Goal: Information Seeking & Learning: Find contact information

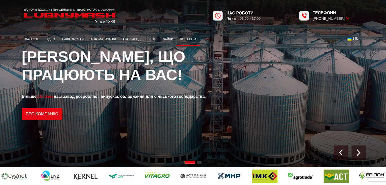
click at [191, 41] on link "Контакти" at bounding box center [187, 39] width 23 height 10
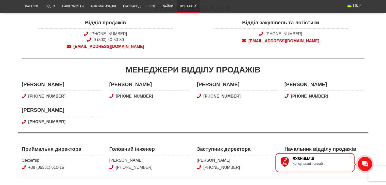
scroll to position [51, 0]
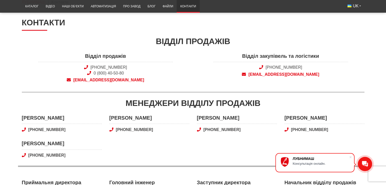
click at [308, 55] on span "Відділ закупівель та логістики" at bounding box center [280, 57] width 134 height 10
click at [308, 47] on div "Відділ продажів Відділ продажів [PHONE_NUMBER] 0 (800) 40-50-80 [EMAIL_ADDRESS]…" at bounding box center [193, 64] width 342 height 57
click at [257, 62] on div "Відділ закупівель та логістики [PHONE_NUMBER] [EMAIL_ADDRESS][DOMAIN_NAME]" at bounding box center [280, 68] width 175 height 33
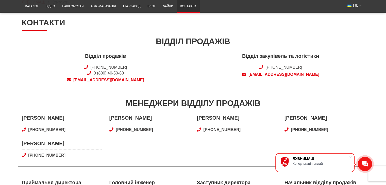
click at [304, 56] on span "Відділ закупівель та логістики" at bounding box center [280, 57] width 134 height 10
click at [293, 40] on div "Відділ продажів" at bounding box center [193, 41] width 342 height 11
click at [107, 56] on span "Відділ продажів" at bounding box center [105, 57] width 134 height 10
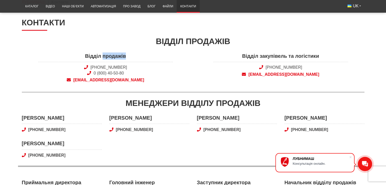
click at [107, 56] on span "Відділ продажів" at bounding box center [105, 57] width 134 height 10
click at [201, 40] on div "Відділ продажів" at bounding box center [193, 41] width 342 height 11
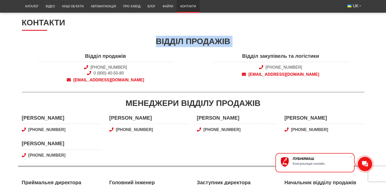
click at [201, 40] on div "Відділ продажів" at bounding box center [193, 41] width 342 height 11
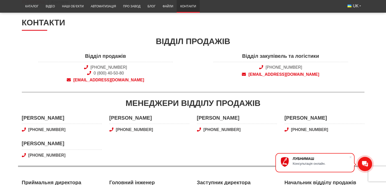
click at [208, 62] on div "Відділ закупівель та логістики [PHONE_NUMBER] [EMAIL_ADDRESS][DOMAIN_NAME]" at bounding box center [280, 68] width 175 height 33
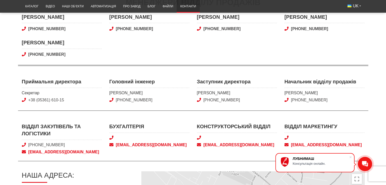
scroll to position [76, 0]
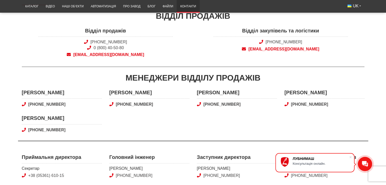
click at [185, 77] on div "Менеджери відділу продажів" at bounding box center [193, 77] width 342 height 11
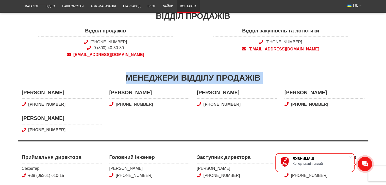
click at [185, 77] on div "Менеджери відділу продажів" at bounding box center [193, 77] width 342 height 11
click at [246, 73] on div "Менеджери відділу продажів" at bounding box center [193, 77] width 342 height 11
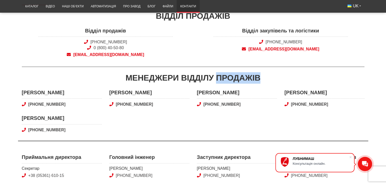
click at [246, 73] on div "Менеджери відділу продажів" at bounding box center [193, 77] width 342 height 11
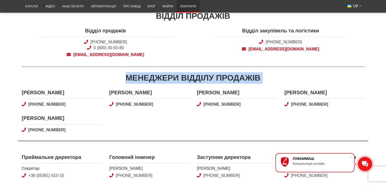
click at [246, 73] on div "Менеджери відділу продажів" at bounding box center [193, 77] width 342 height 11
click at [134, 77] on div "Менеджери відділу продажів" at bounding box center [193, 77] width 342 height 11
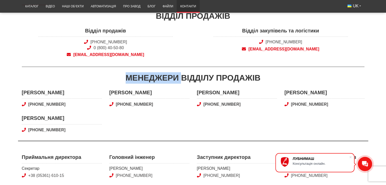
click at [134, 77] on div "Менеджери відділу продажів" at bounding box center [193, 77] width 342 height 11
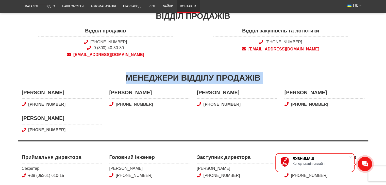
click at [134, 77] on div "Менеджери відділу продажів" at bounding box center [193, 77] width 342 height 11
click at [192, 76] on div "Менеджери відділу продажів" at bounding box center [193, 77] width 342 height 11
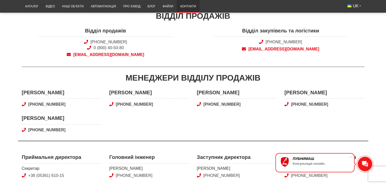
click at [201, 92] on span "[PERSON_NAME]" at bounding box center [237, 94] width 80 height 10
click at [193, 49] on div "Відділ закупівель та логістики [PHONE_NUMBER] [EMAIL_ADDRESS][DOMAIN_NAME]" at bounding box center [280, 43] width 175 height 33
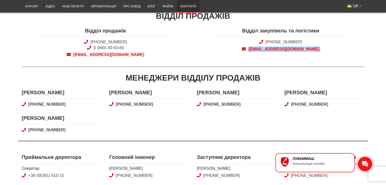
click at [193, 49] on div "Відділ закупівель та логістики [PHONE_NUMBER] [EMAIL_ADDRESS][DOMAIN_NAME]" at bounding box center [280, 43] width 175 height 33
click at [193, 54] on div "Відділ закупівель та логістики [PHONE_NUMBER] [EMAIL_ADDRESS][DOMAIN_NAME]" at bounding box center [280, 43] width 175 height 33
click at [193, 61] on div "Відділ продажів Відділ продажів [PHONE_NUMBER] 0 (800) 40-50-80 [EMAIL_ADDRESS]…" at bounding box center [193, 38] width 342 height 57
click at [196, 77] on div "Менеджери відділу продажів" at bounding box center [193, 77] width 342 height 11
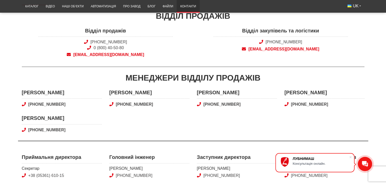
click at [196, 91] on div "[PERSON_NAME] [PHONE_NUMBER]" at bounding box center [236, 99] width 87 height 20
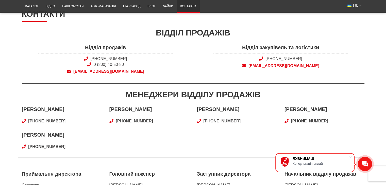
scroll to position [51, 0]
